Goal: Information Seeking & Learning: Learn about a topic

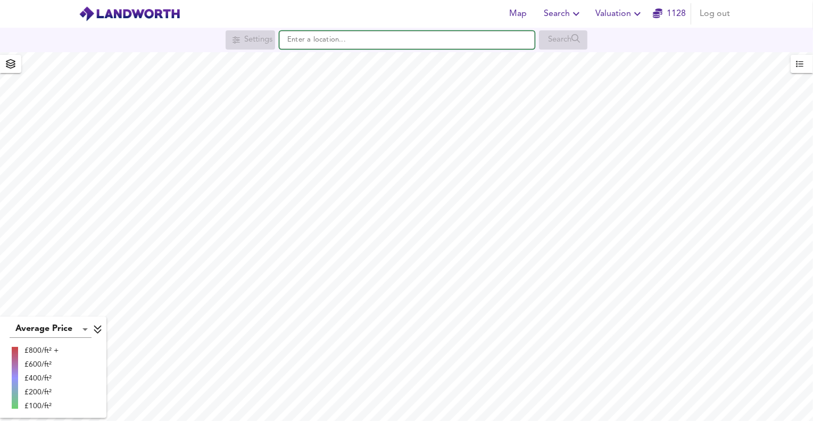
click at [291, 39] on input "text" at bounding box center [407, 40] width 256 height 18
paste input "W7 2LU"
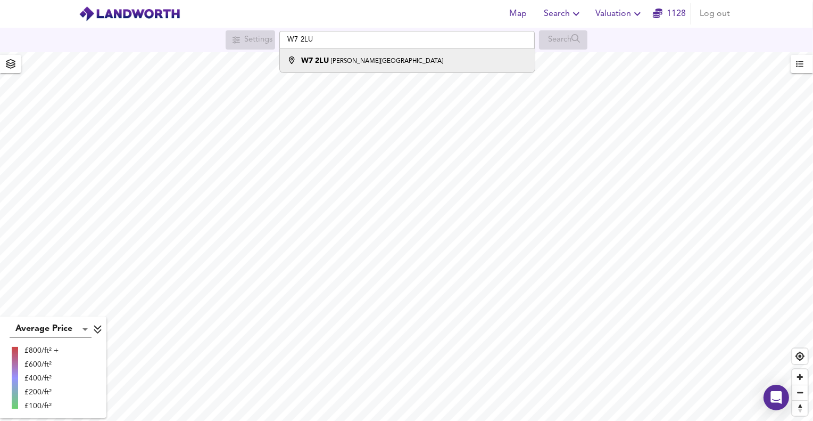
click at [303, 60] on strong "W7 2LU" at bounding box center [315, 60] width 28 height 7
type input "Studley Grange Road, London W7 2LU"
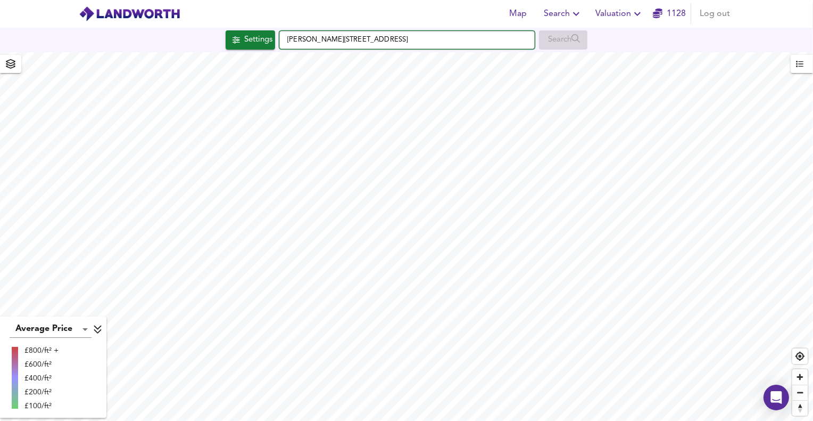
click at [283, 36] on input "Studley Grange Road, London W7 2LU" at bounding box center [407, 40] width 256 height 18
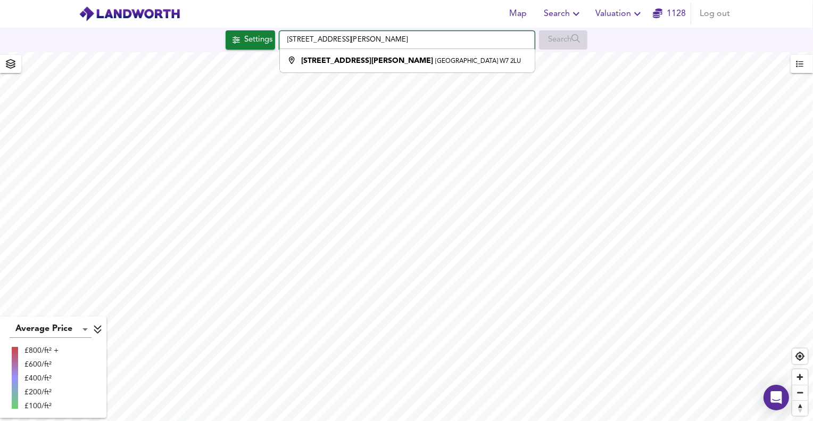
type input "17 Studley Grange Road, London W7 2LU"
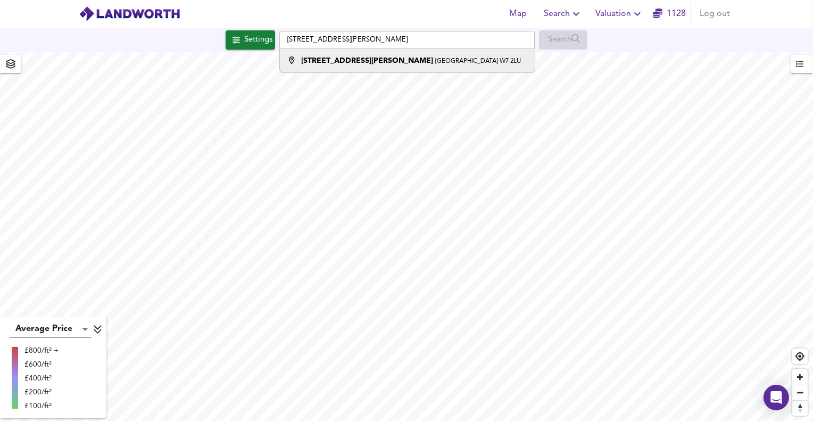
click at [330, 63] on strong "17 Studley Grange Road" at bounding box center [367, 60] width 132 height 7
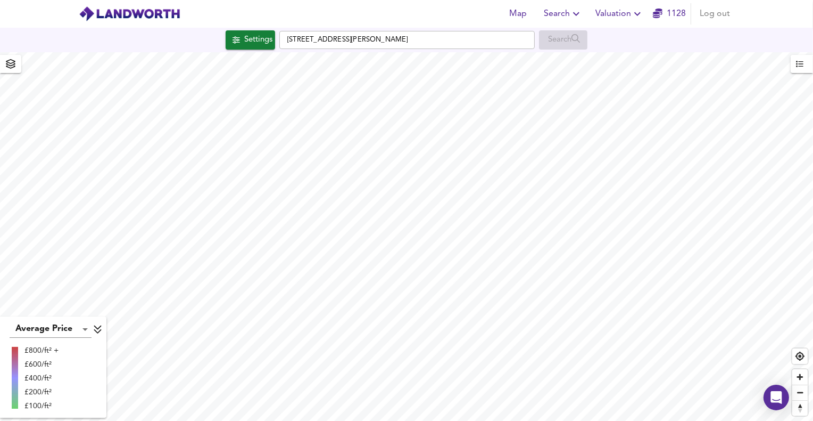
checkbox input "false"
checkbox input "true"
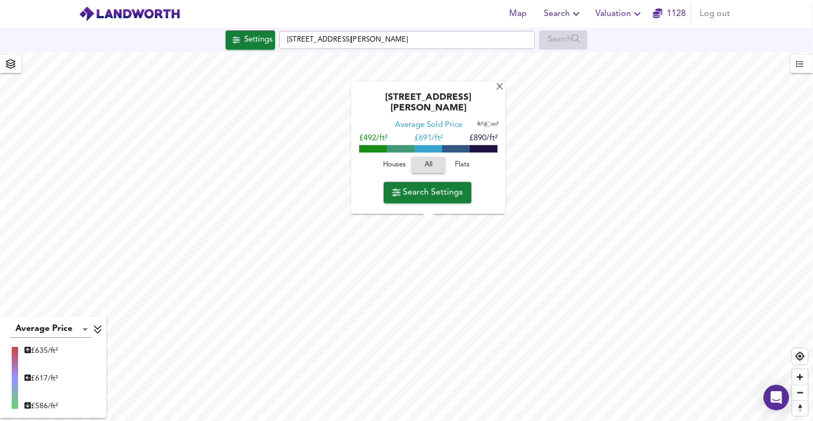
click at [446, 164] on button "Flats" at bounding box center [463, 165] width 34 height 17
click at [398, 168] on span "Houses" at bounding box center [394, 165] width 29 height 12
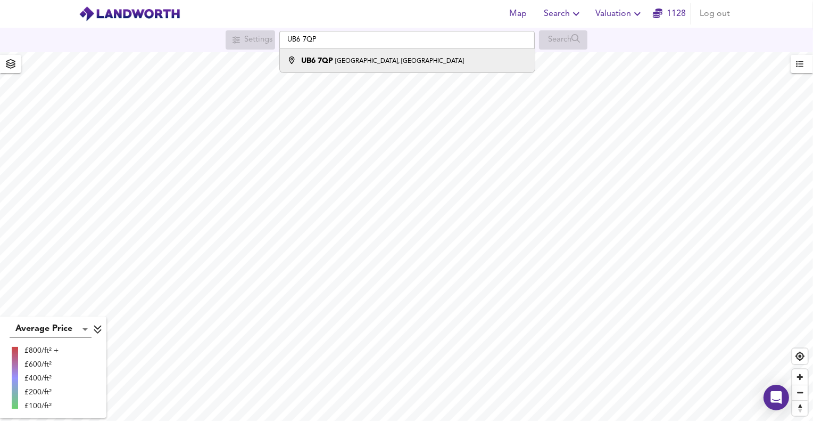
click at [339, 63] on small "[GEOGRAPHIC_DATA], [GEOGRAPHIC_DATA]" at bounding box center [399, 61] width 129 height 6
type input "[STREET_ADDRESS]"
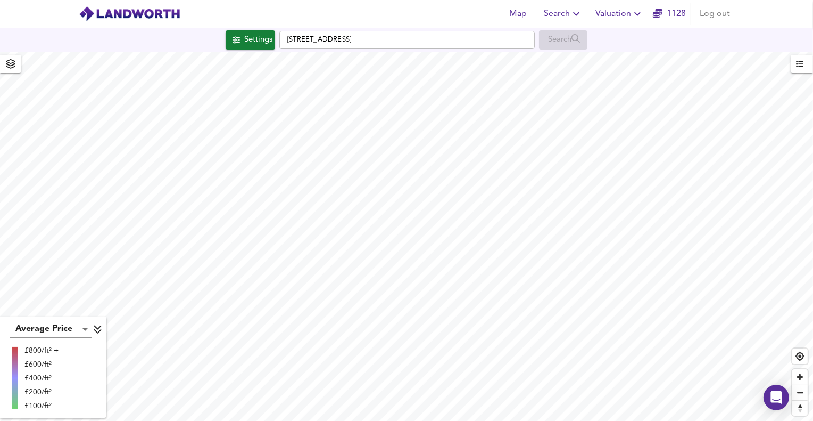
checkbox input "false"
checkbox input "true"
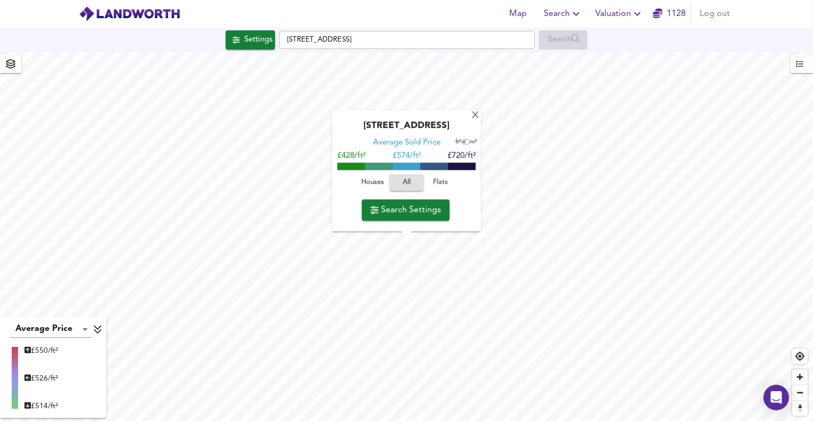
click at [376, 185] on span "Houses" at bounding box center [372, 183] width 29 height 12
